Goal: Task Accomplishment & Management: Manage account settings

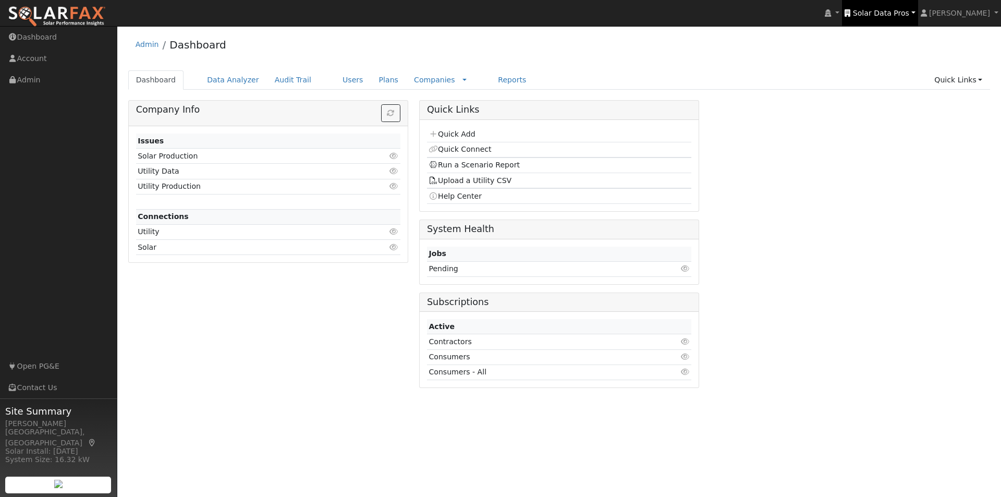
click at [884, 13] on span "Solar Data Pros" at bounding box center [881, 13] width 56 height 8
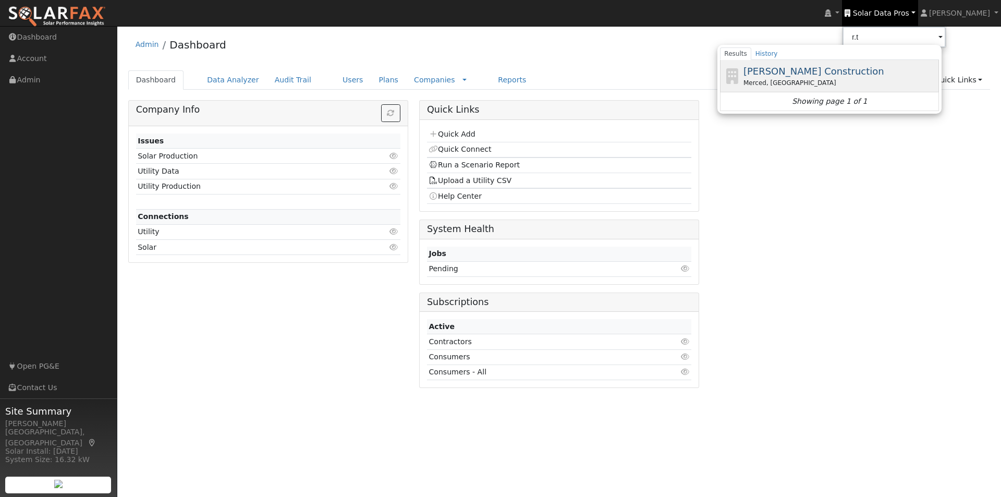
click at [813, 69] on span "[PERSON_NAME] Construction" at bounding box center [813, 71] width 141 height 11
type input "[PERSON_NAME] Construction"
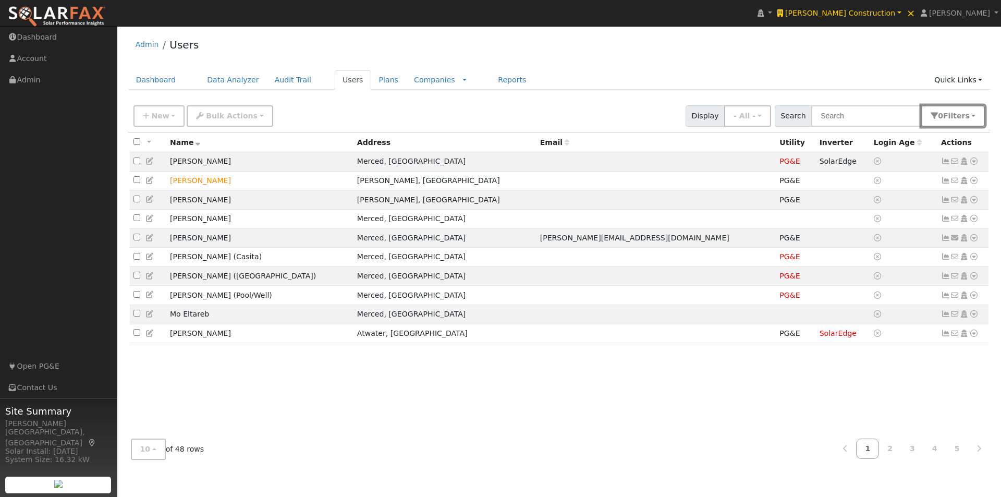
click at [969, 117] on span "s" at bounding box center [967, 116] width 4 height 8
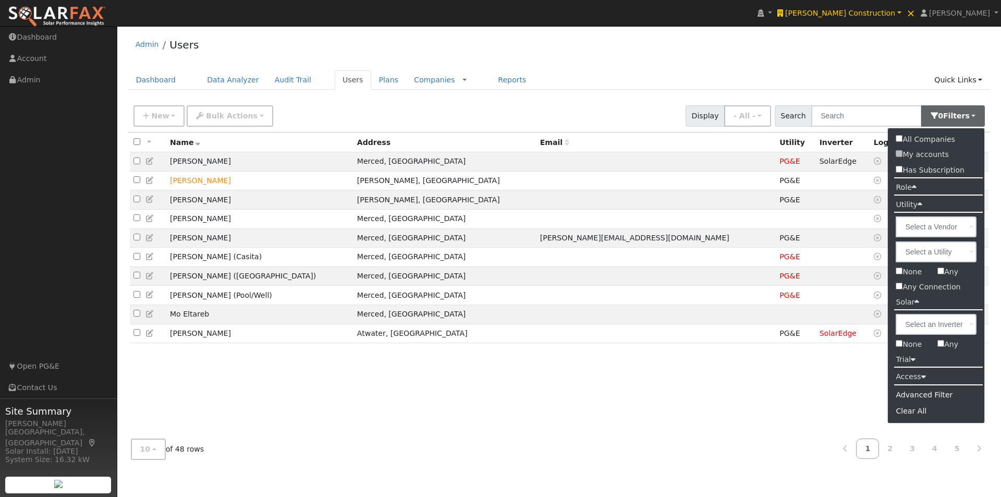
click at [915, 184] on icon at bounding box center [914, 187] width 5 height 8
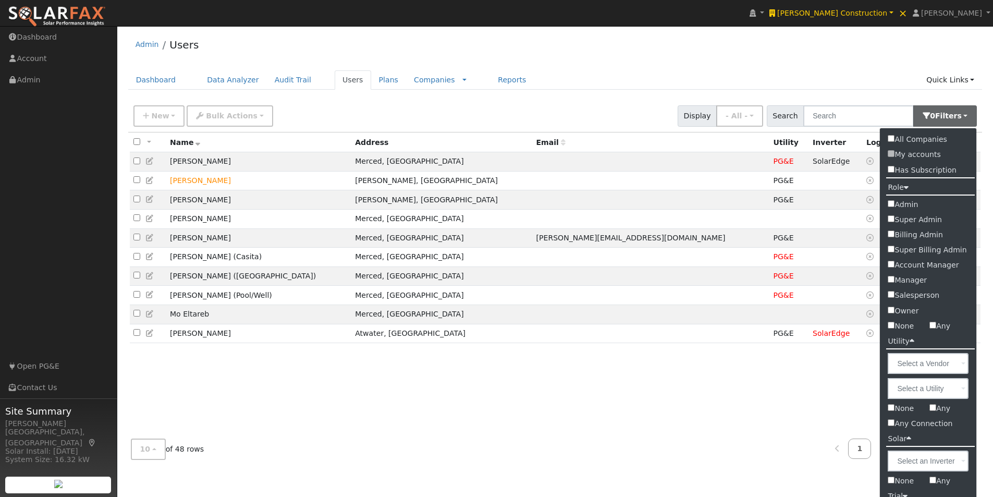
click at [906, 207] on label "Admin" at bounding box center [928, 204] width 96 height 15
click at [895, 207] on input "Admin" at bounding box center [891, 203] width 7 height 7
checkbox input "true"
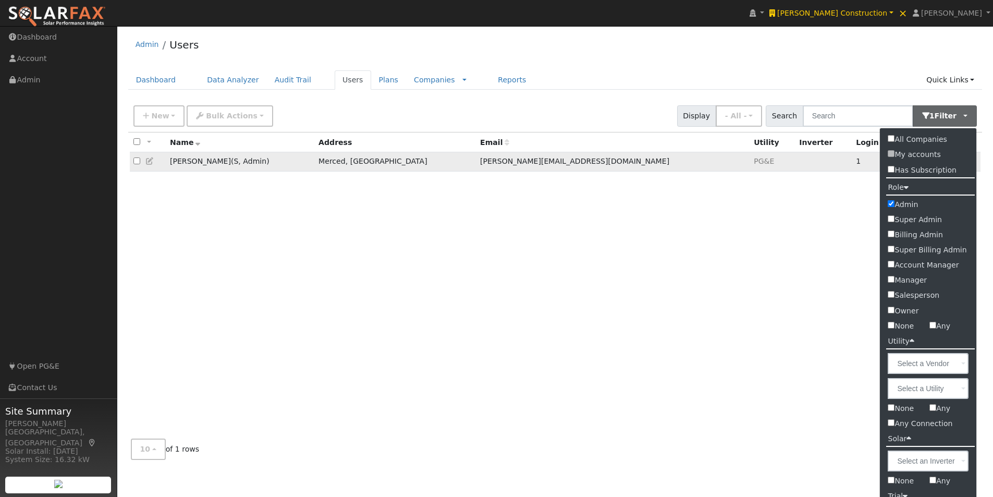
click at [150, 163] on icon at bounding box center [149, 160] width 9 height 7
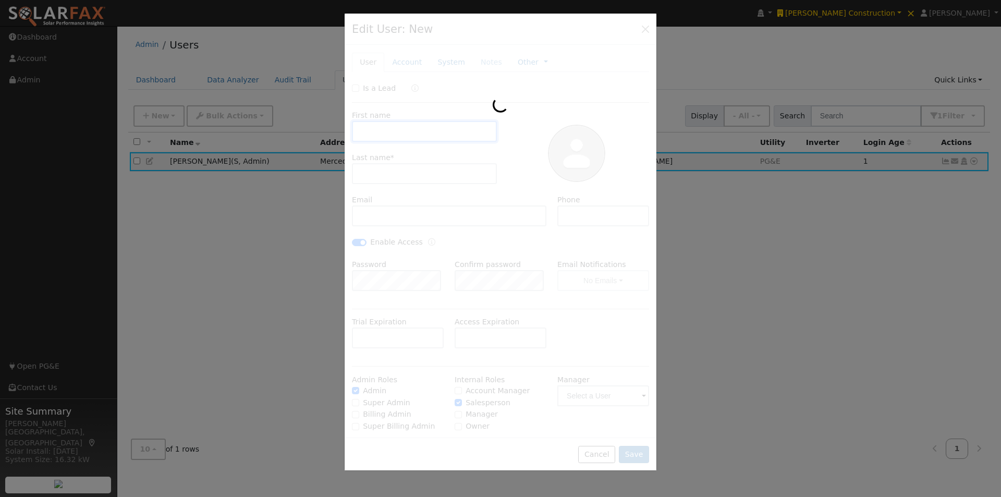
type input "Stacey"
type input "Gallagher"
type input "stacey@rtmaher.com"
type input "(209) 384-1227"
checkbox input "true"
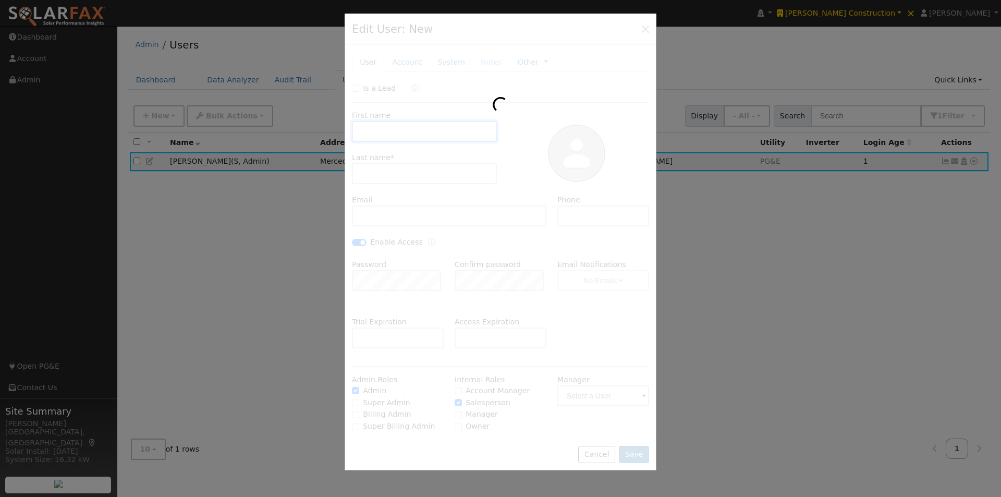
checkbox input "true"
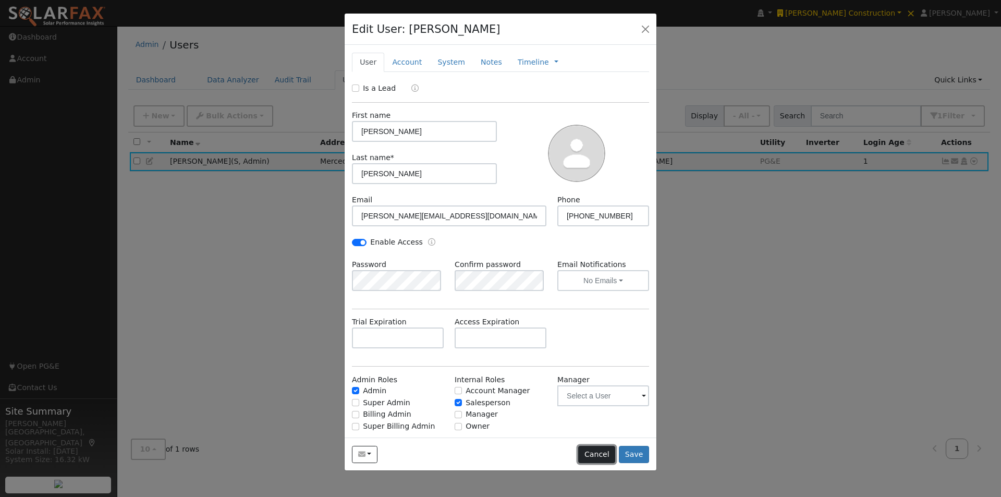
click at [600, 453] on button "Cancel" at bounding box center [596, 455] width 37 height 18
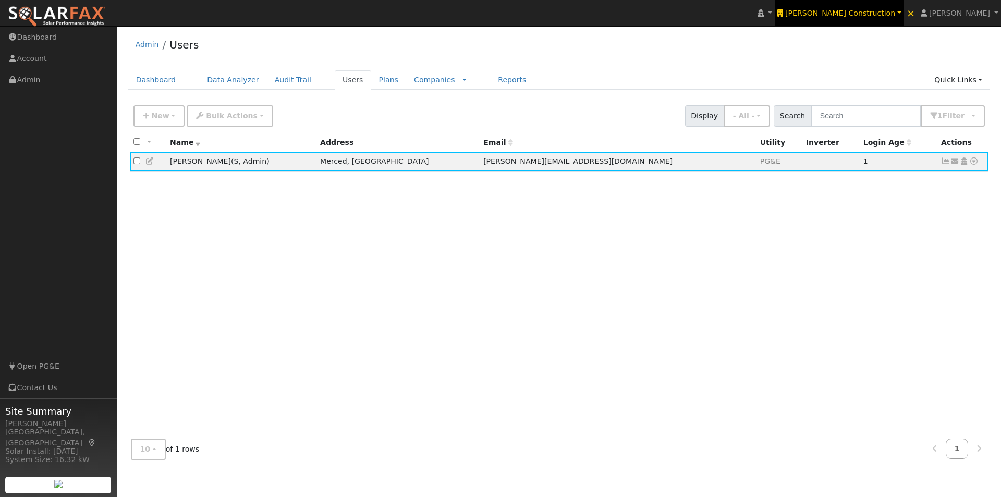
click at [872, 11] on span "[PERSON_NAME] Construction" at bounding box center [840, 13] width 110 height 8
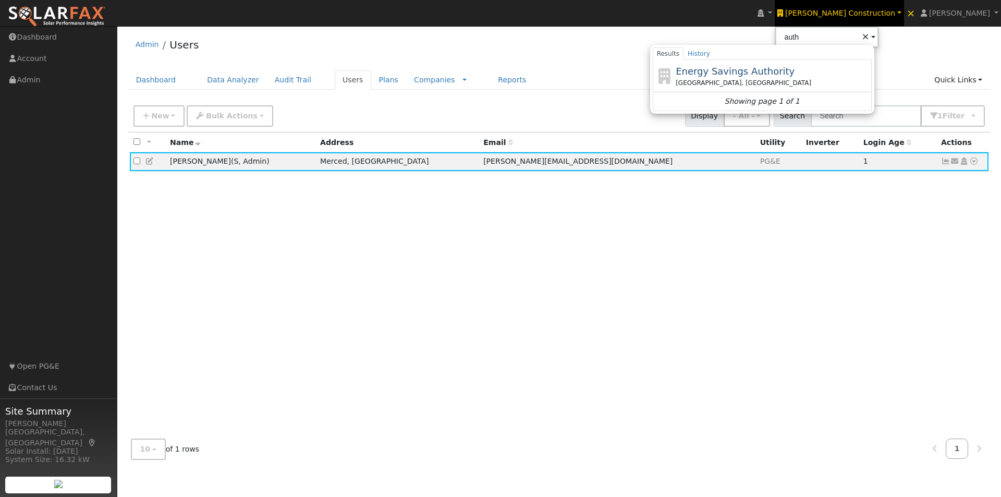
drag, startPoint x: 784, startPoint y: 71, endPoint x: 777, endPoint y: 71, distance: 6.8
click at [784, 71] on span "Energy Savings Authority" at bounding box center [735, 71] width 119 height 11
type input "Energy Savings Authority"
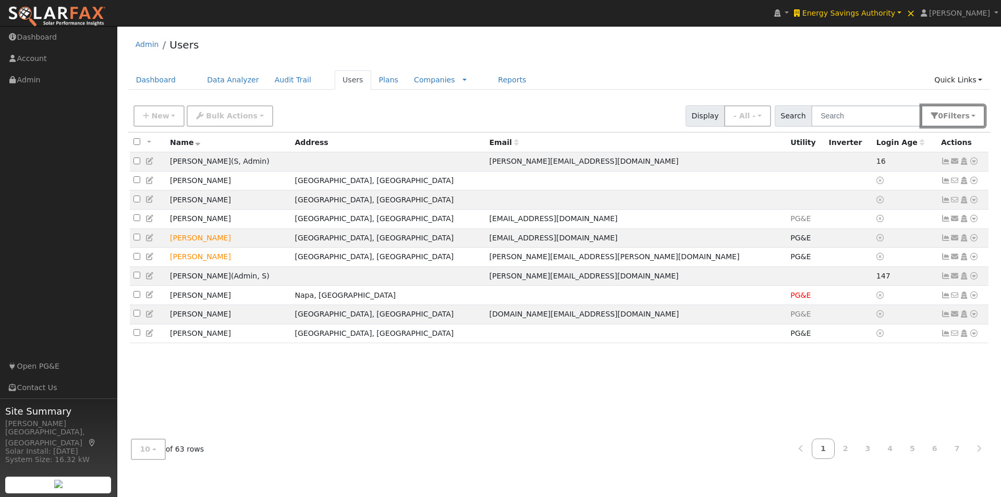
click at [962, 117] on span "Filter s" at bounding box center [956, 116] width 27 height 8
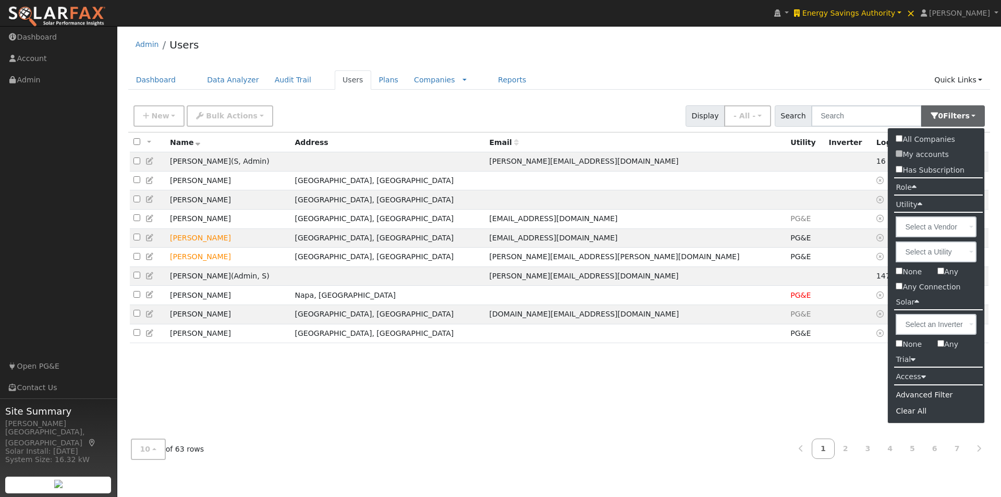
click at [910, 187] on label "Role" at bounding box center [906, 187] width 36 height 15
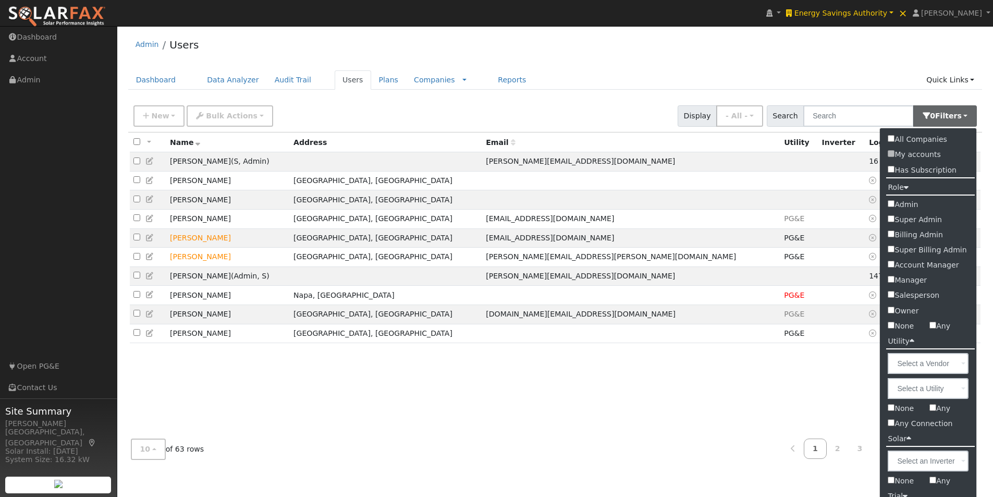
click at [890, 205] on input "Admin" at bounding box center [891, 203] width 7 height 7
checkbox input "true"
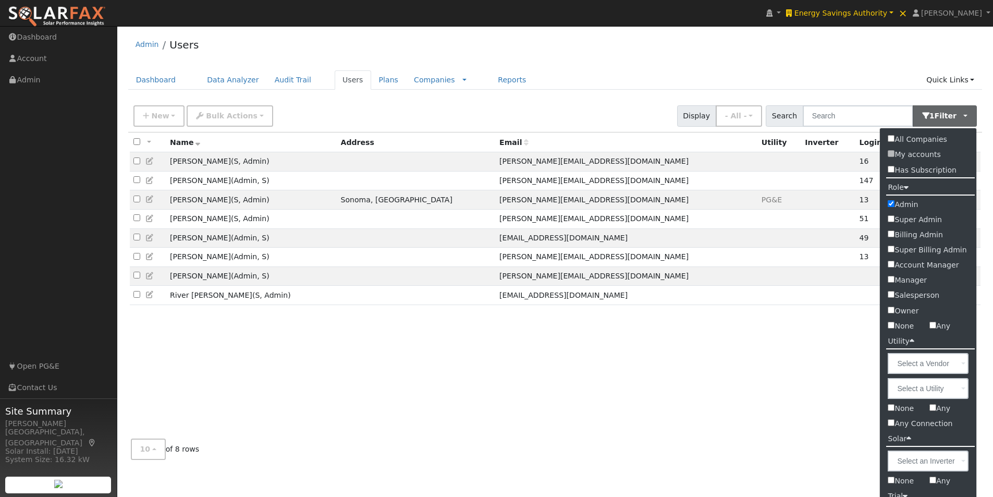
drag, startPoint x: 268, startPoint y: 463, endPoint x: 286, endPoint y: 439, distance: 29.8
click at [268, 463] on div "10 10 25 50 100 of 8 rows 1" at bounding box center [555, 449] width 855 height 37
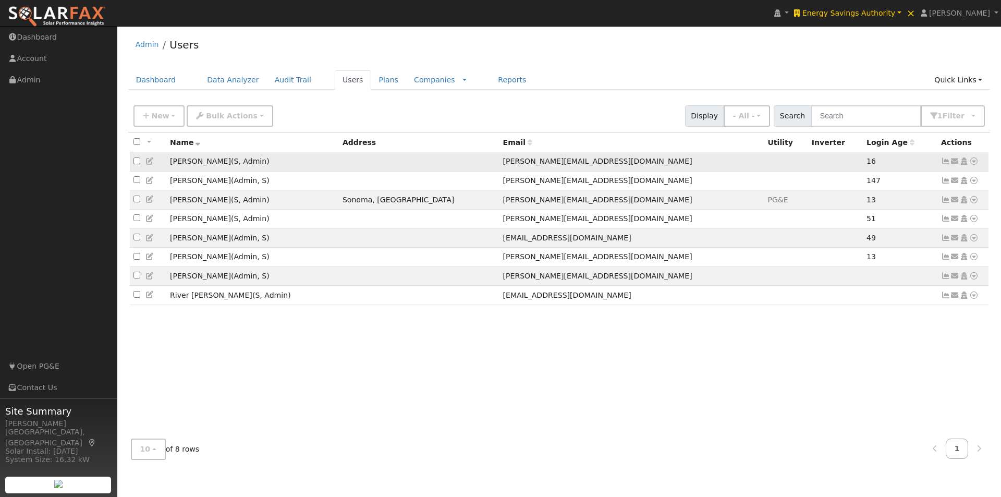
click at [150, 163] on icon at bounding box center [149, 160] width 9 height 7
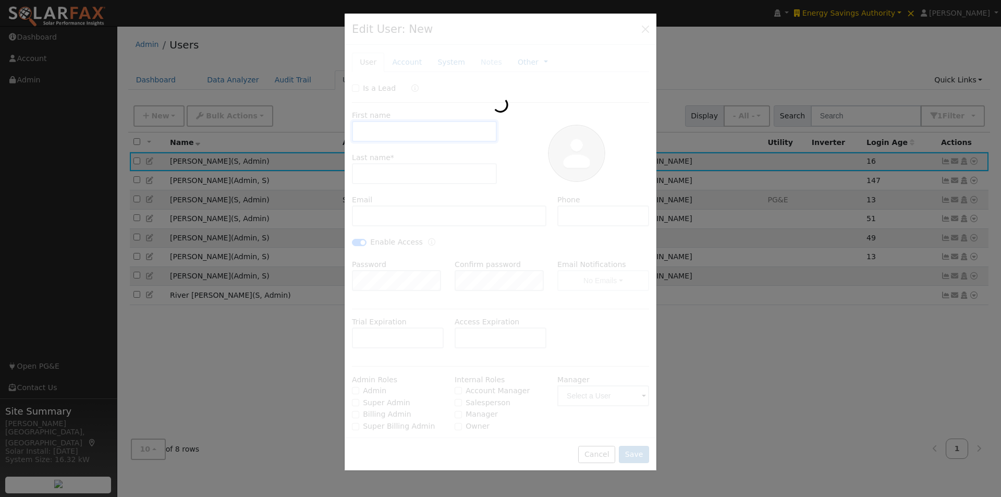
type input "[DATE]"
type input "[PERSON_NAME]"
type input "[PERSON_NAME][EMAIL_ADDRESS][DOMAIN_NAME]"
type input "[PHONE_NUMBER]"
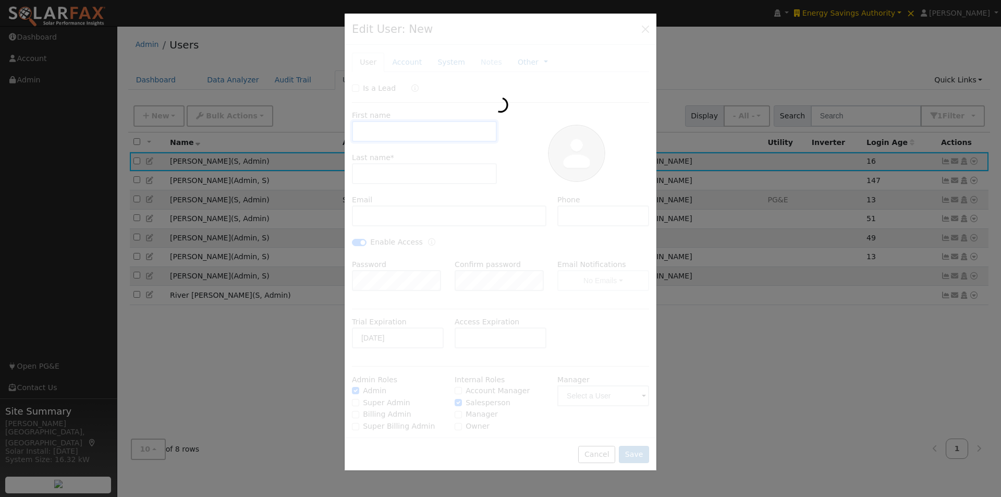
checkbox input "true"
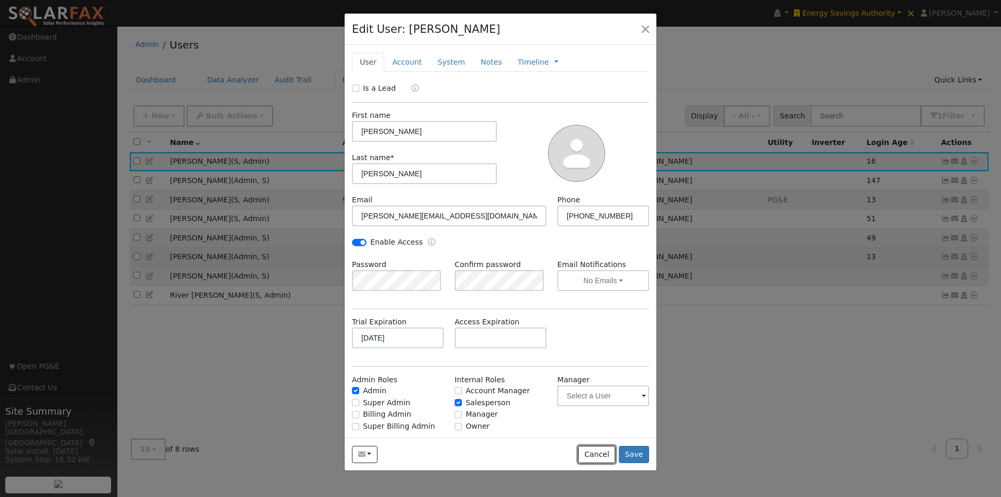
drag, startPoint x: 595, startPoint y: 455, endPoint x: 712, endPoint y: 261, distance: 226.8
click at [596, 454] on button "Cancel" at bounding box center [596, 455] width 37 height 18
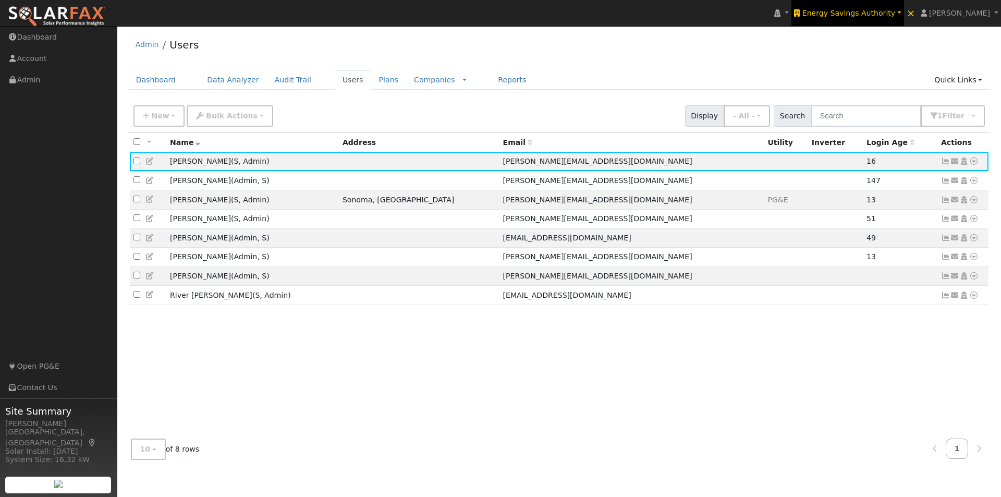
click at [864, 9] on span "Energy Savings Authority" at bounding box center [848, 13] width 93 height 8
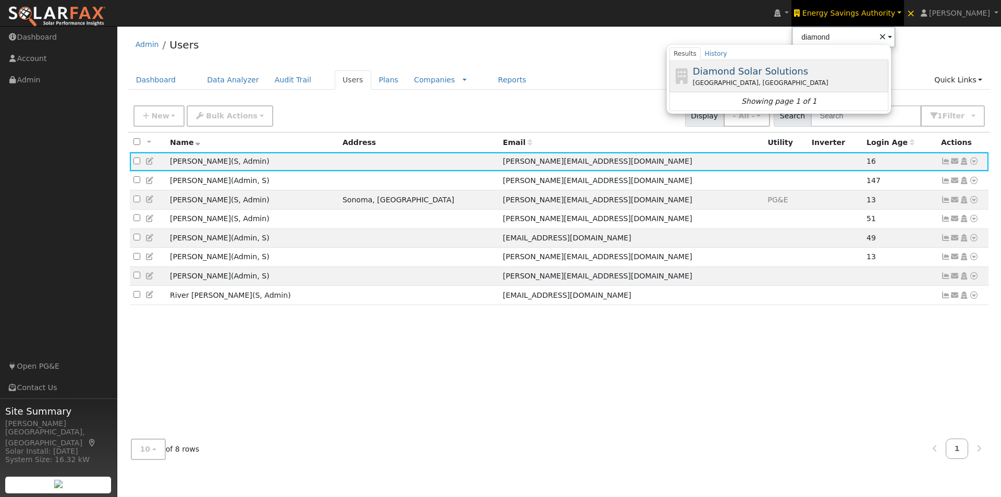
click at [765, 68] on span "Diamond Solar Solutions" at bounding box center [750, 71] width 115 height 11
type input "Diamond Solar Solutions"
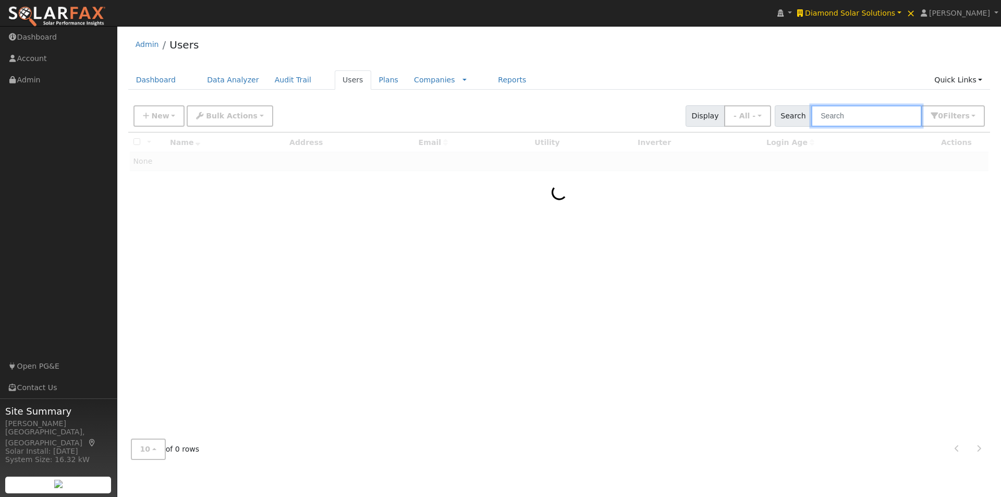
click at [870, 110] on input "text" at bounding box center [866, 115] width 111 height 21
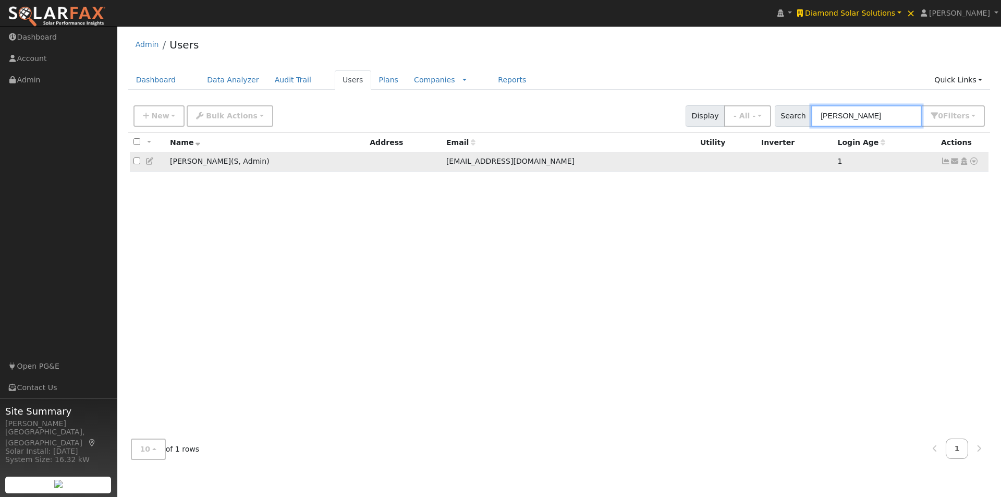
type input "kindt"
click at [150, 163] on icon at bounding box center [149, 160] width 9 height 7
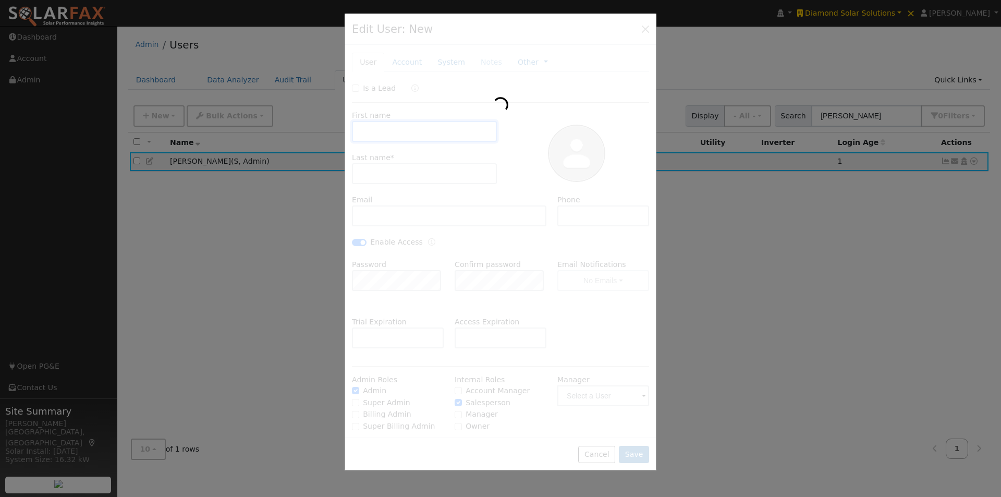
type input "Rob"
type input "Kindt"
type input "rob@diamondsolar4u.com"
checkbox input "true"
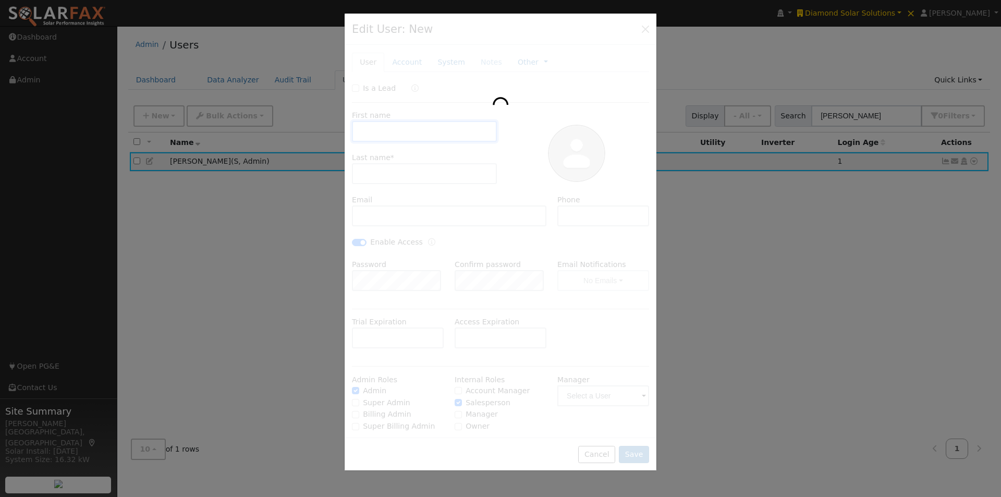
checkbox input "true"
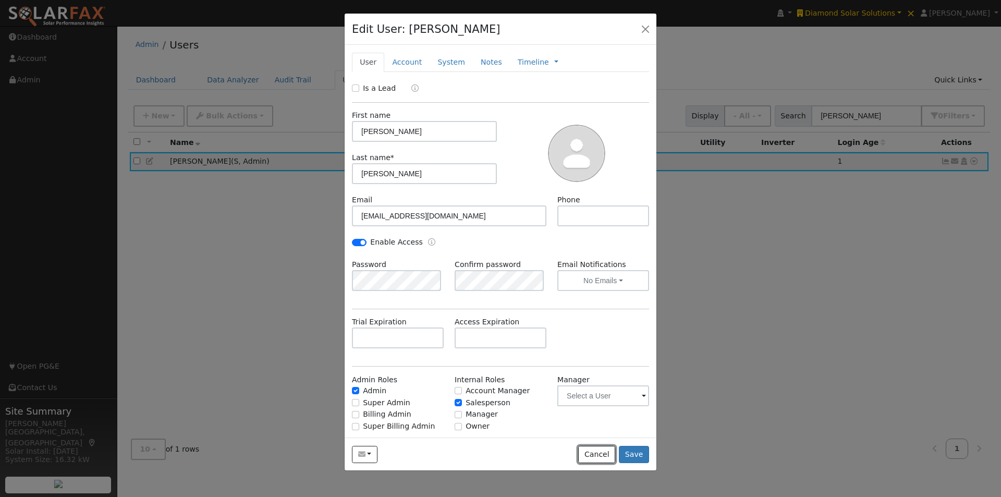
click at [607, 455] on button "Cancel" at bounding box center [596, 455] width 37 height 18
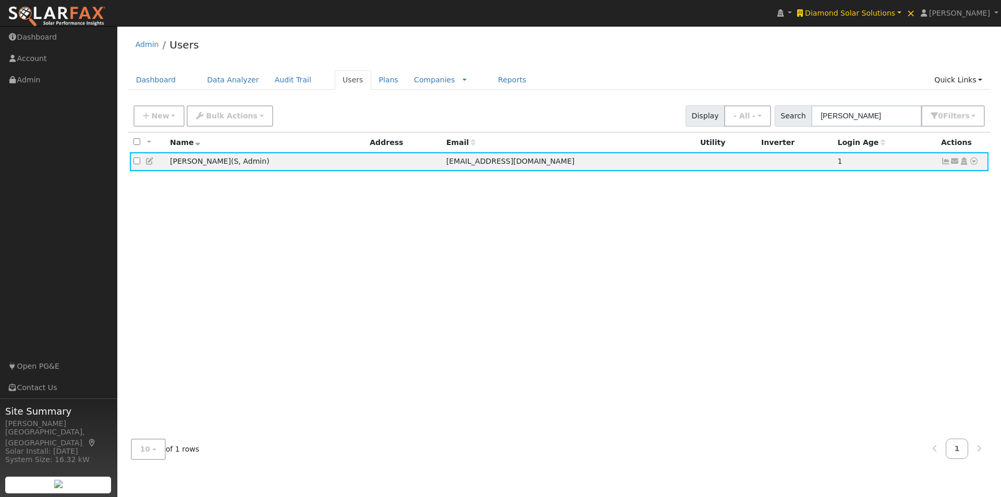
click at [935, 34] on div "Admin Users" at bounding box center [559, 47] width 862 height 32
